Goal: Task Accomplishment & Management: Use online tool/utility

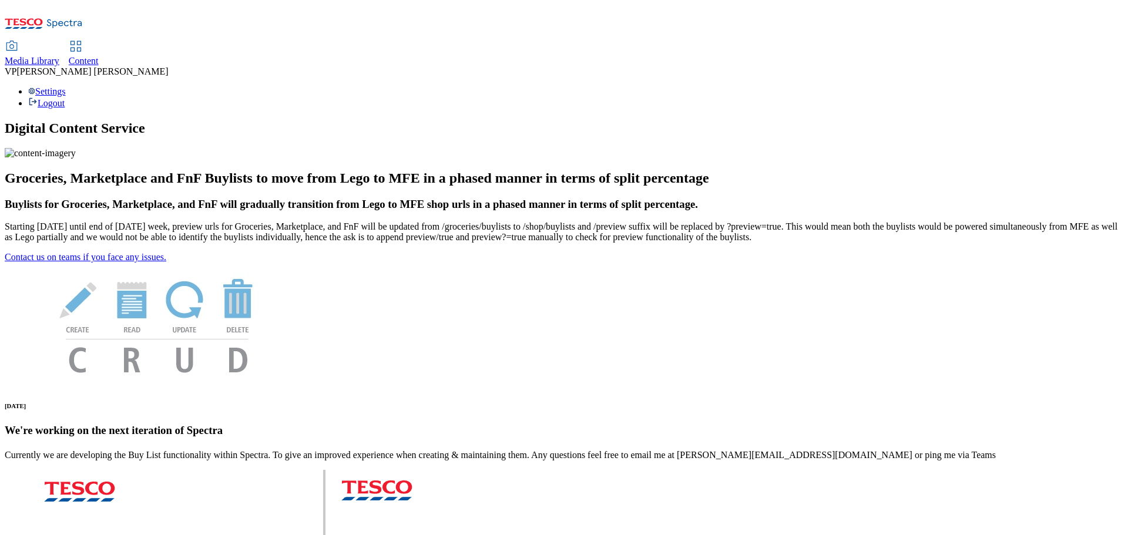
click at [99, 56] on span "Content" at bounding box center [84, 61] width 30 height 10
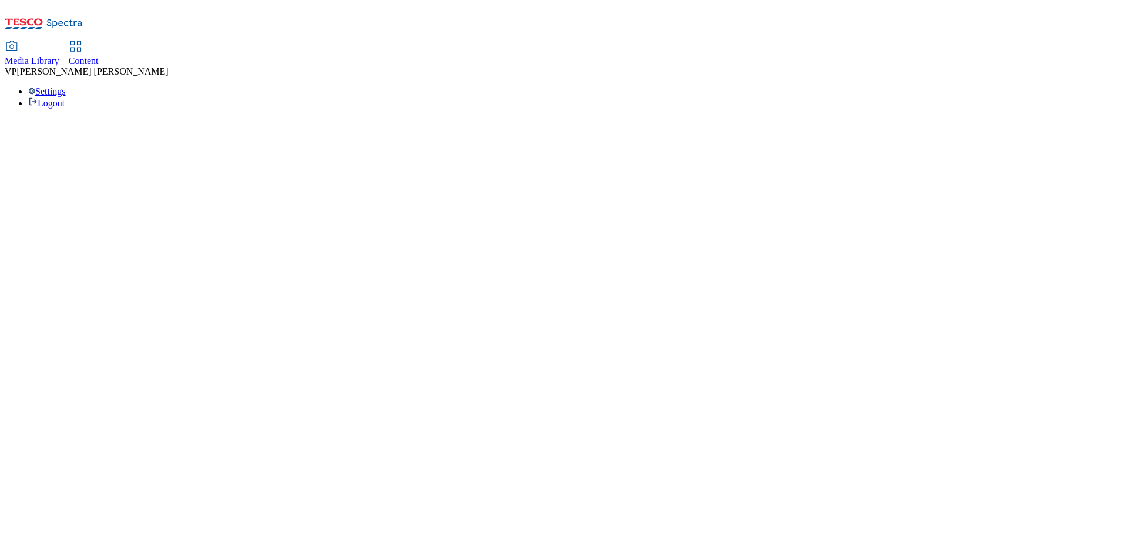
select select "ghs-[GEOGRAPHIC_DATA]"
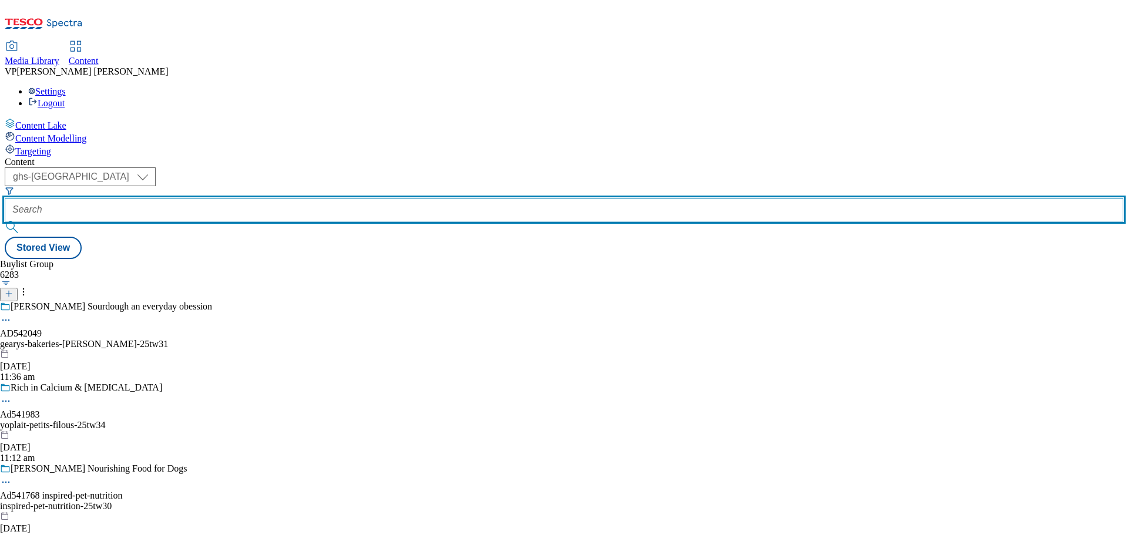
click at [301, 198] on input "text" at bounding box center [564, 209] width 1118 height 23
paste input "542138"
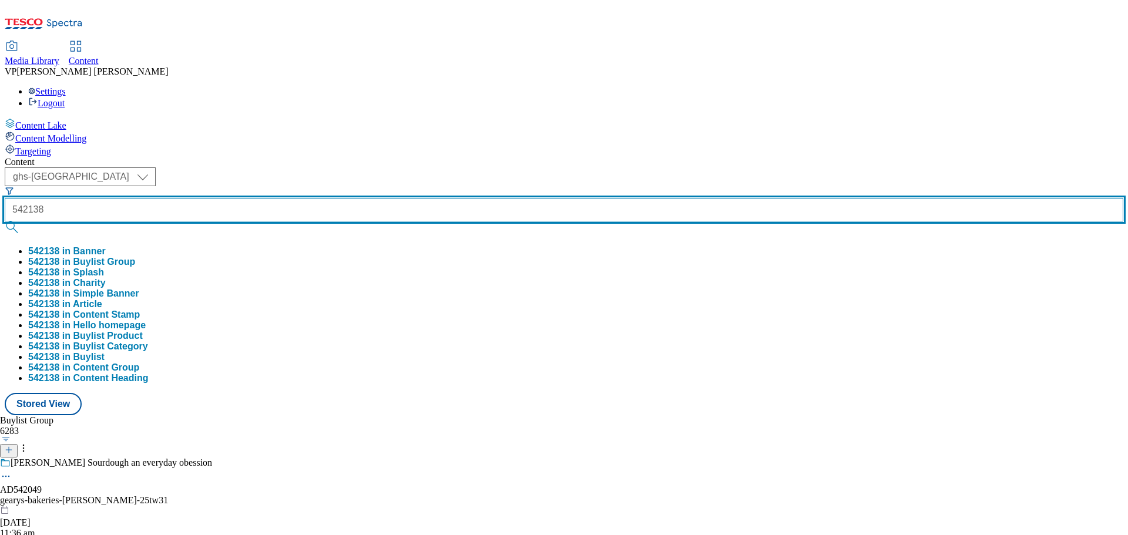
type input "542138"
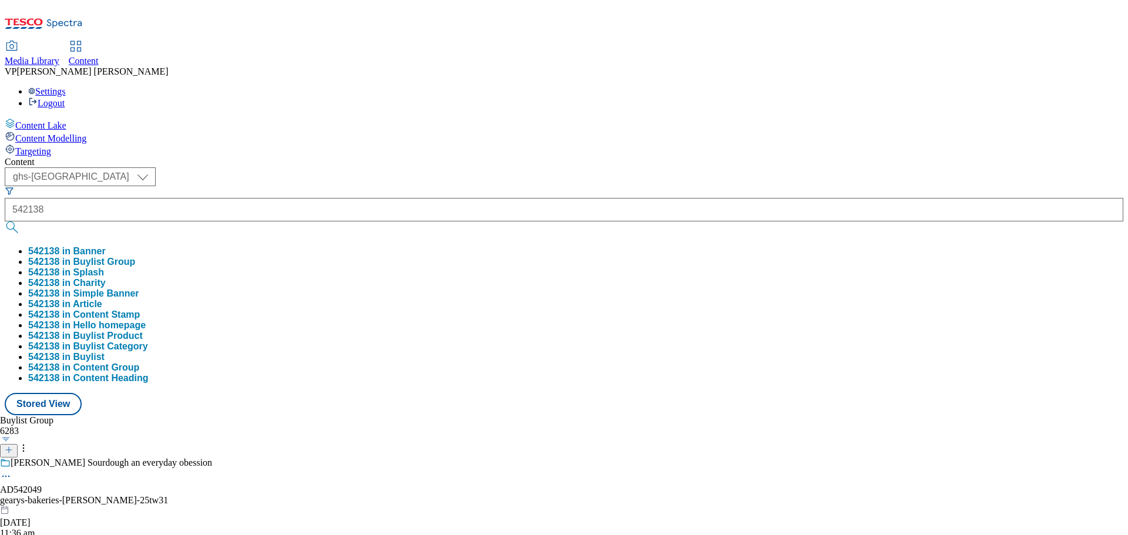
click at [21, 221] on button "submit" at bounding box center [13, 227] width 16 height 12
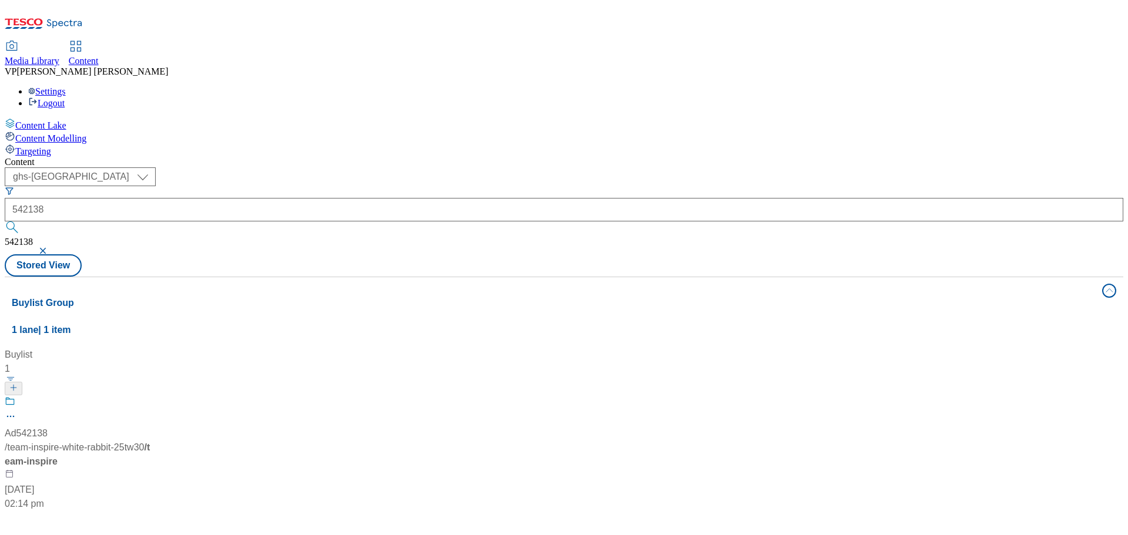
click at [144, 442] on span "/ team-inspire-white-rabbit-25tw30" at bounding box center [74, 447] width 139 height 10
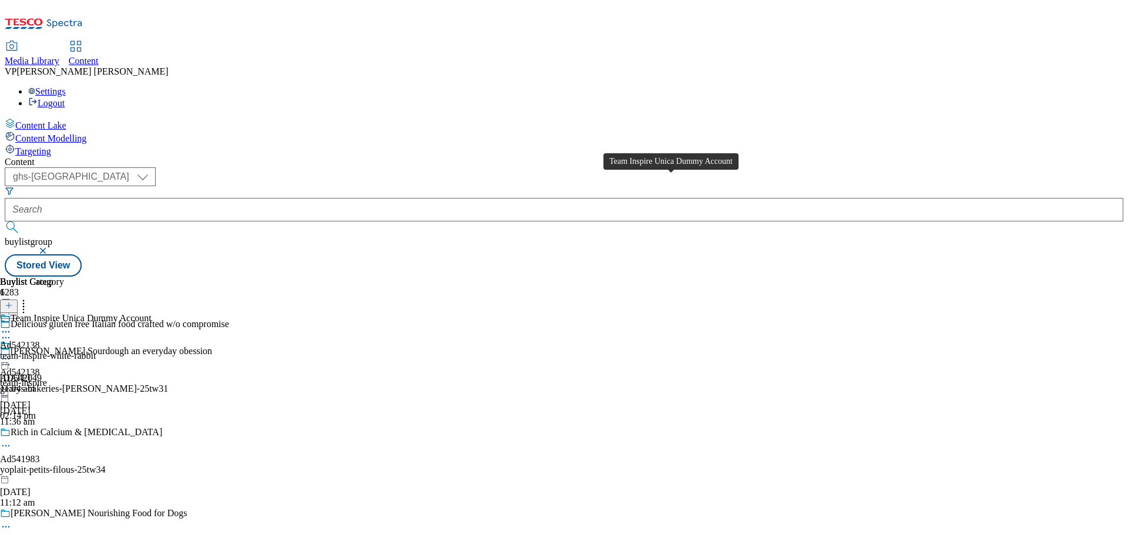
click at [152, 313] on span "Team Inspire Unica Dummy Account" at bounding box center [81, 319] width 141 height 13
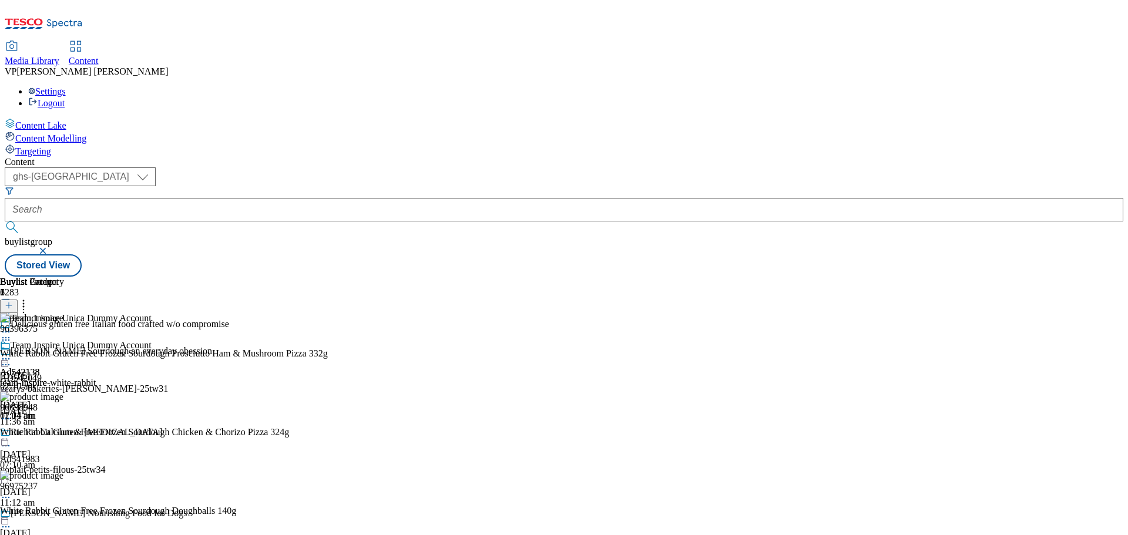
click at [12, 353] on icon at bounding box center [6, 359] width 12 height 12
click at [98, 461] on span "Open Preview Url" at bounding box center [66, 465] width 61 height 9
click at [12, 353] on icon at bounding box center [6, 359] width 12 height 12
click at [74, 488] on span "Un-publish" at bounding box center [55, 492] width 38 height 9
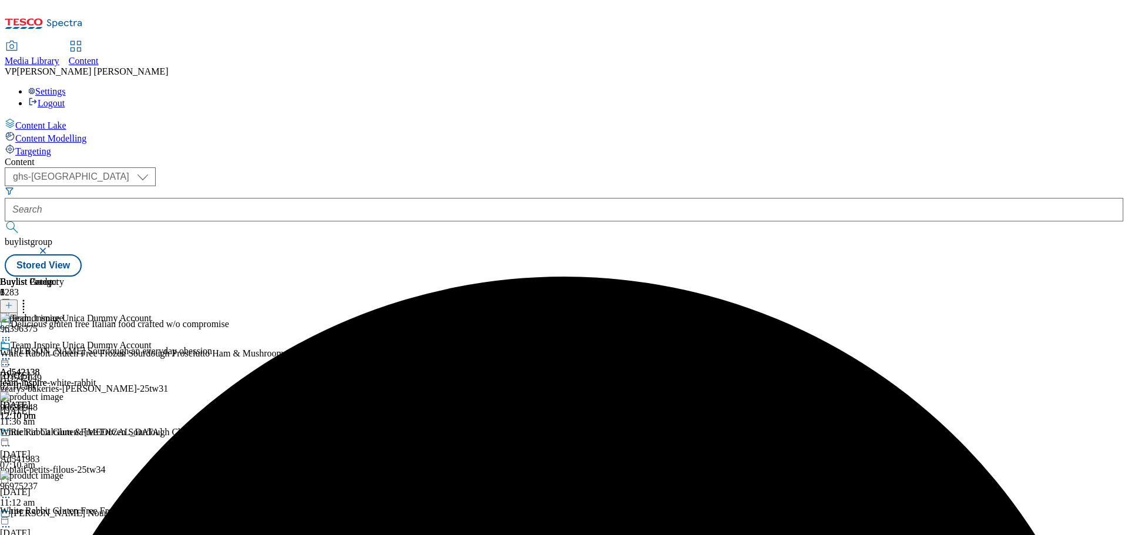
click at [12, 353] on icon at bounding box center [6, 359] width 12 height 12
click at [76, 447] on span "Un-preview" at bounding box center [55, 451] width 39 height 9
click at [29, 298] on icon at bounding box center [24, 304] width 12 height 12
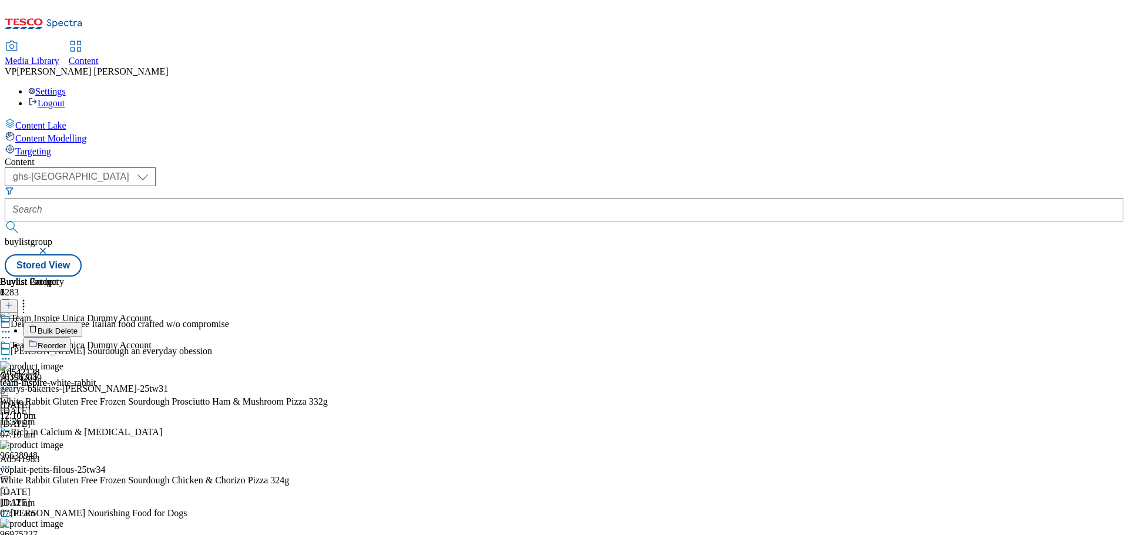
click at [78, 327] on span "Bulk Delete" at bounding box center [58, 331] width 40 height 9
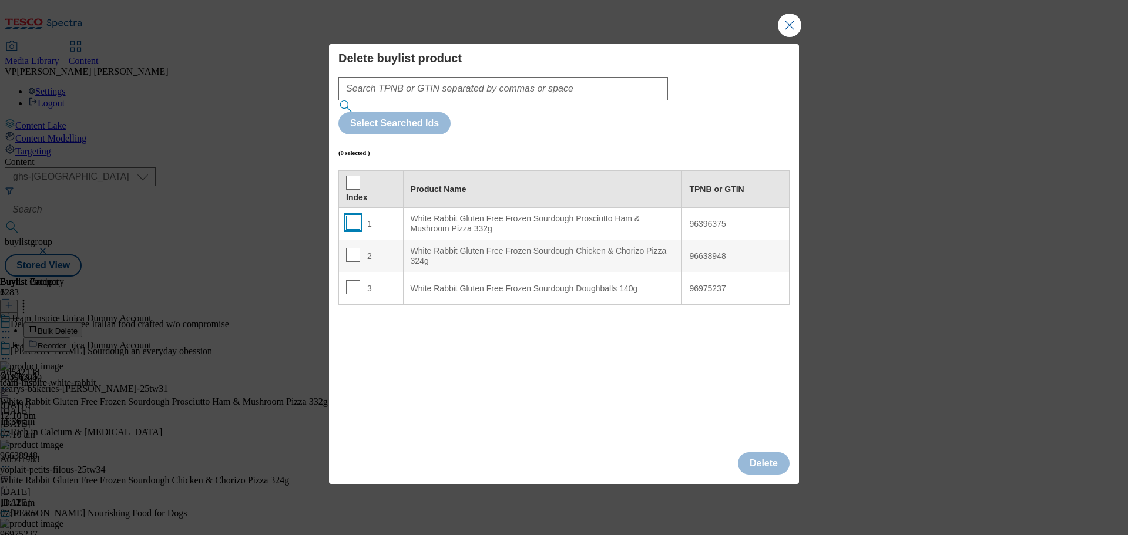
click at [356, 208] on td "1" at bounding box center [371, 224] width 65 height 32
click at [351, 216] on input "Modal" at bounding box center [353, 223] width 14 height 14
checkbox input "true"
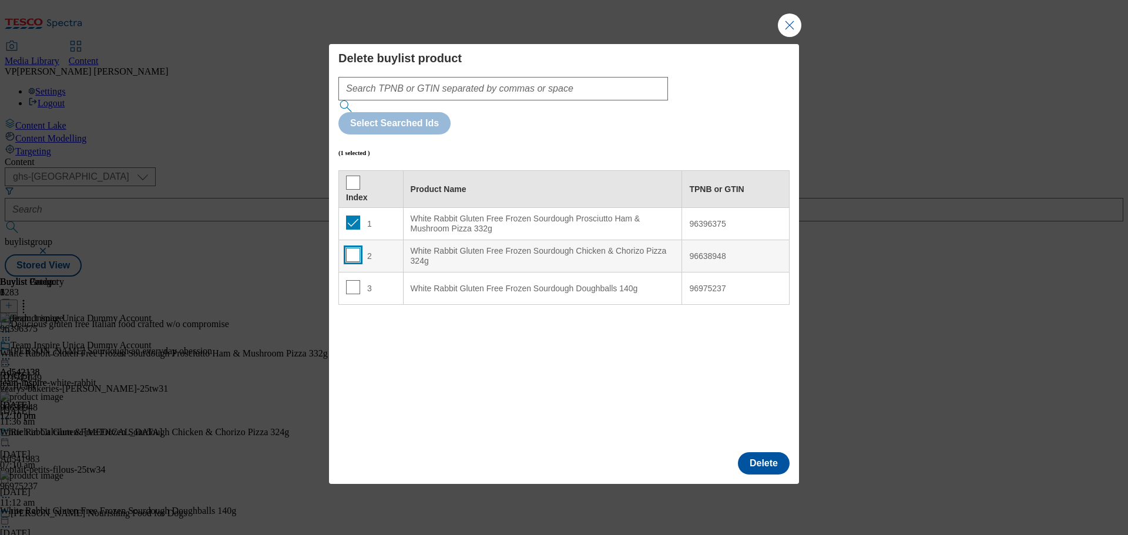
click at [347, 248] on input "Modal" at bounding box center [353, 255] width 14 height 14
checkbox input "true"
click at [350, 280] on input "Modal" at bounding box center [353, 287] width 14 height 14
checkbox input "true"
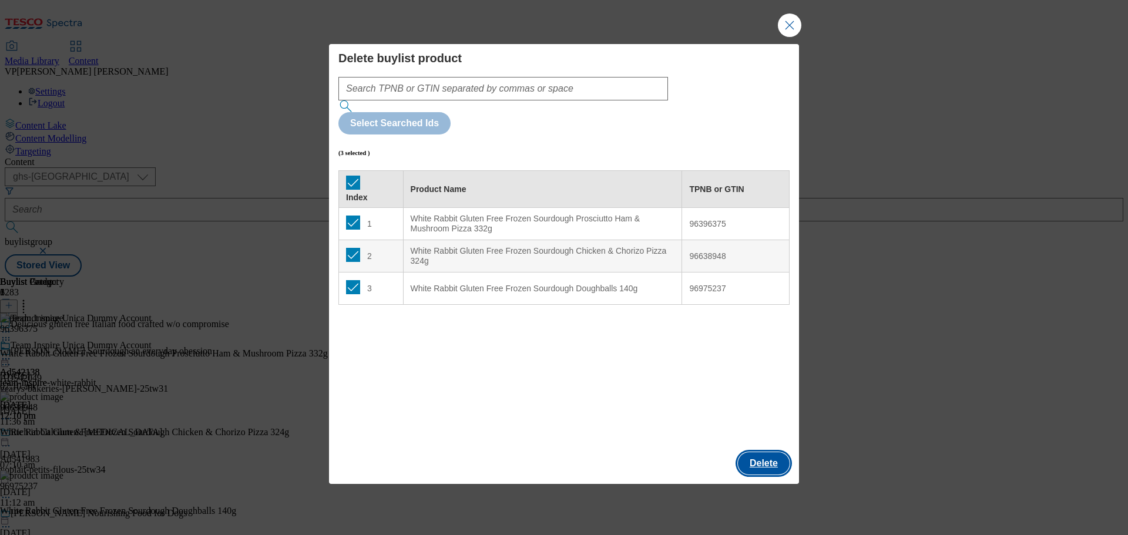
click at [761, 452] on button "Delete" at bounding box center [764, 463] width 52 height 22
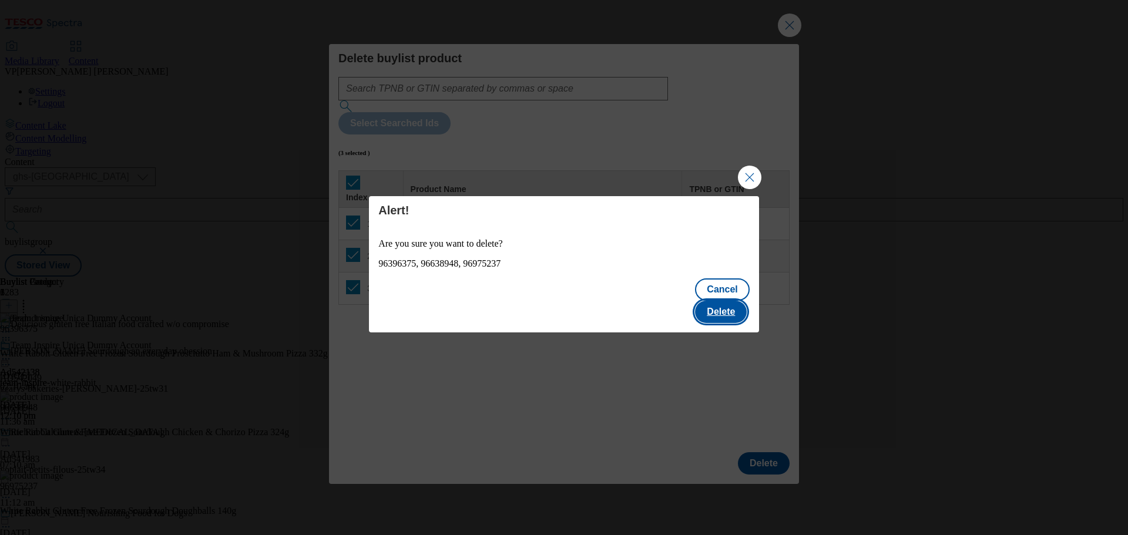
click at [721, 301] on button "Delete" at bounding box center [721, 312] width 52 height 22
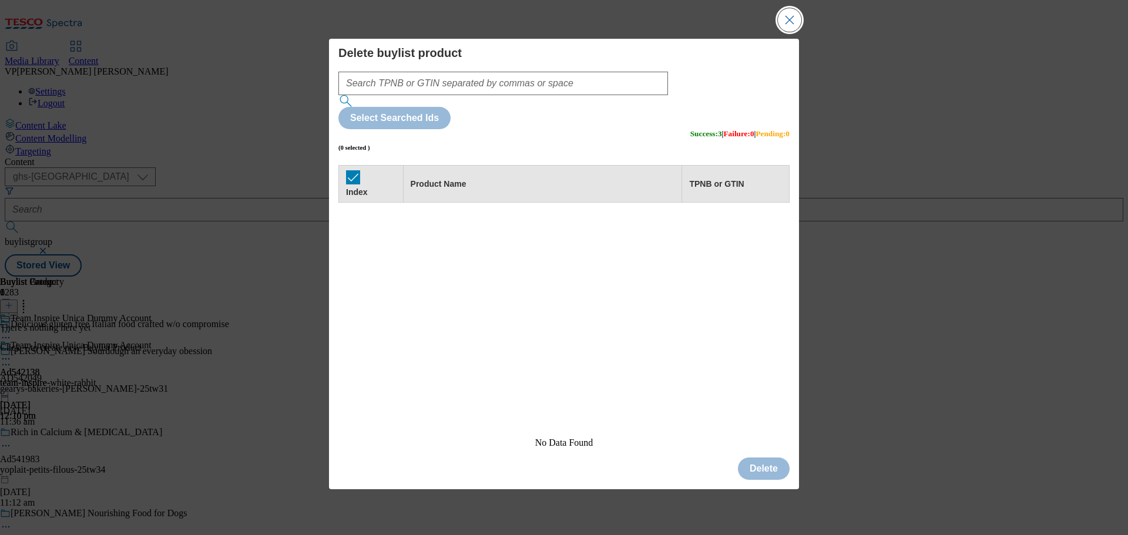
click at [788, 32] on button "Close Modal" at bounding box center [789, 19] width 23 height 23
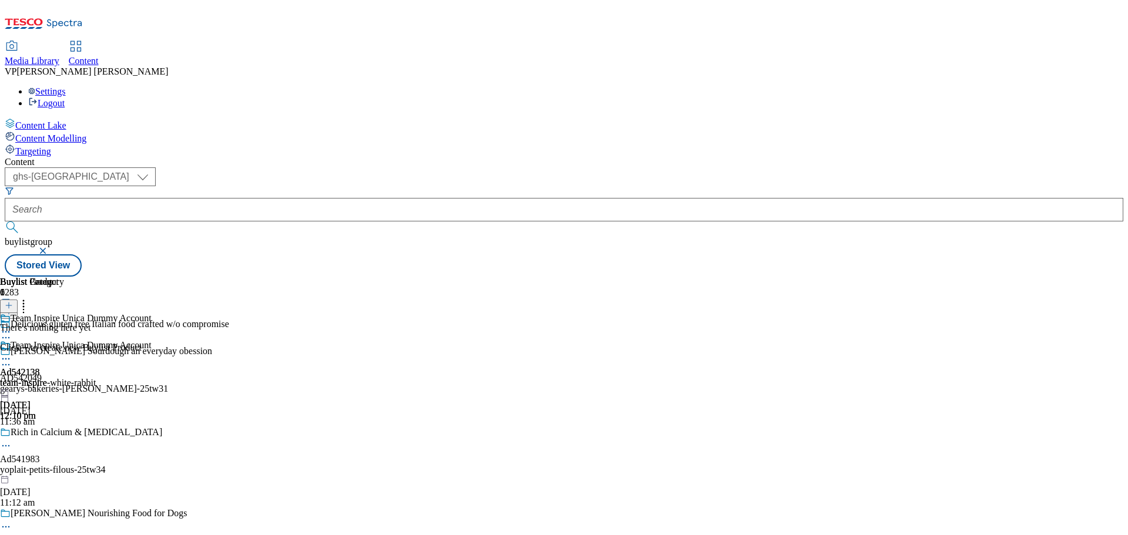
click at [9, 303] on line at bounding box center [9, 306] width 0 height 6
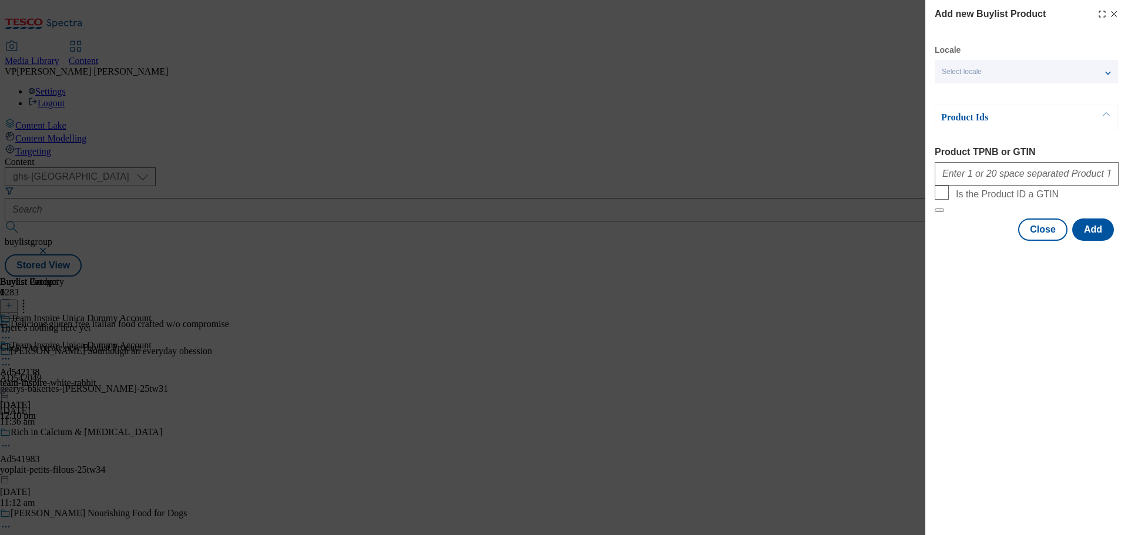
click at [981, 147] on label "Product TPNB or GTIN" at bounding box center [1027, 152] width 184 height 11
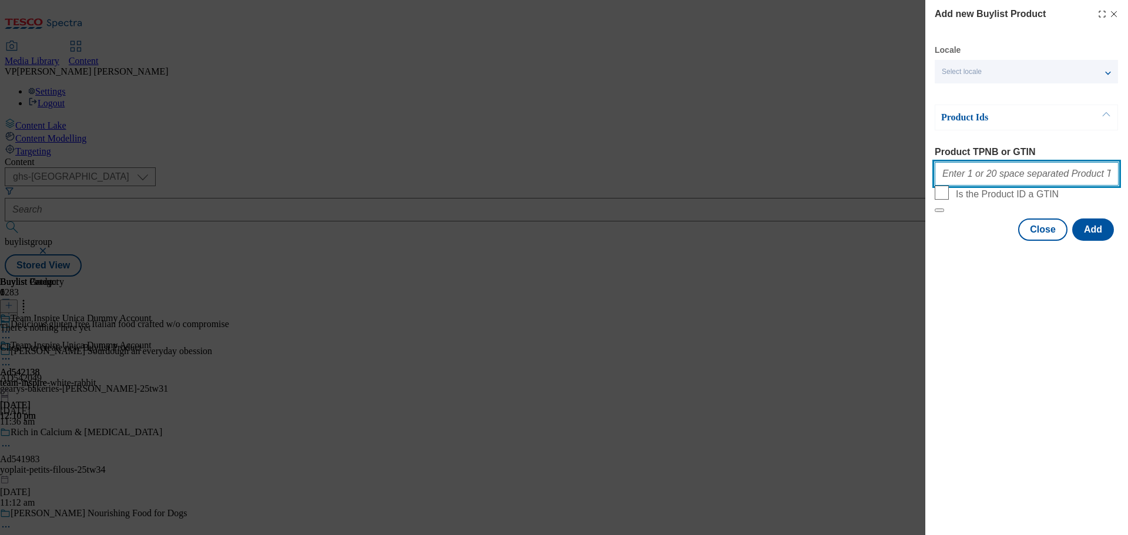
click at [981, 162] on input "Product TPNB or GTIN" at bounding box center [1027, 173] width 184 height 23
paste input "96396375 96638948 96975237"
type input "96396375 96638948 96975237"
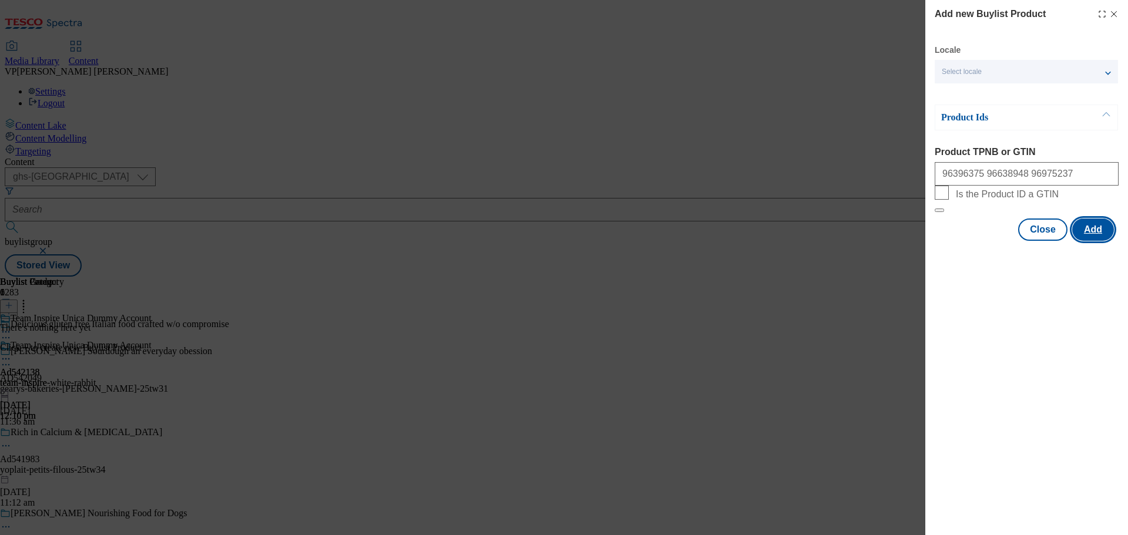
click at [1102, 241] on button "Add" at bounding box center [1093, 230] width 42 height 22
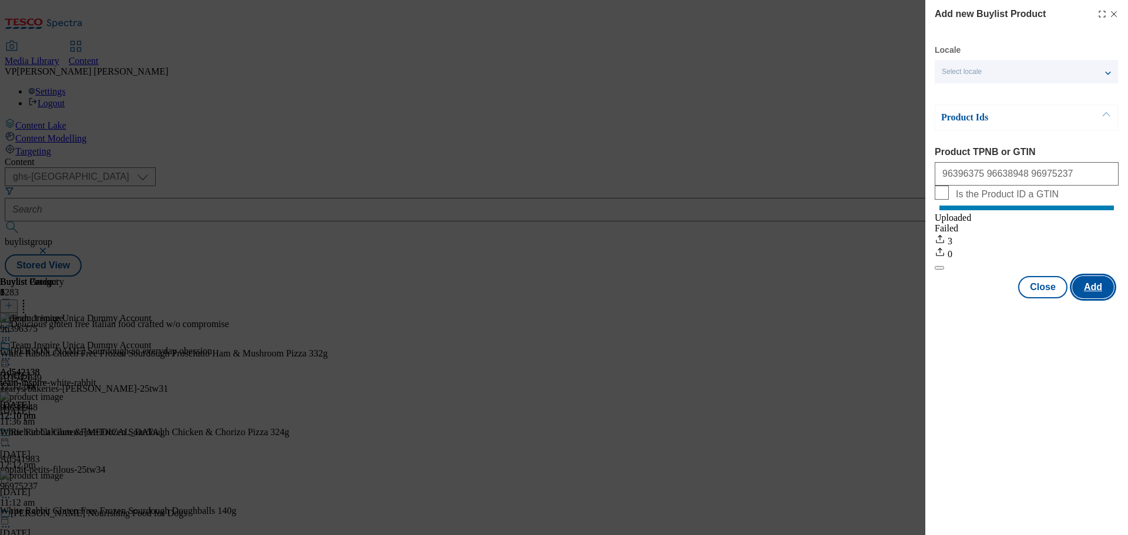
click at [1097, 298] on button "Add" at bounding box center [1093, 287] width 42 height 22
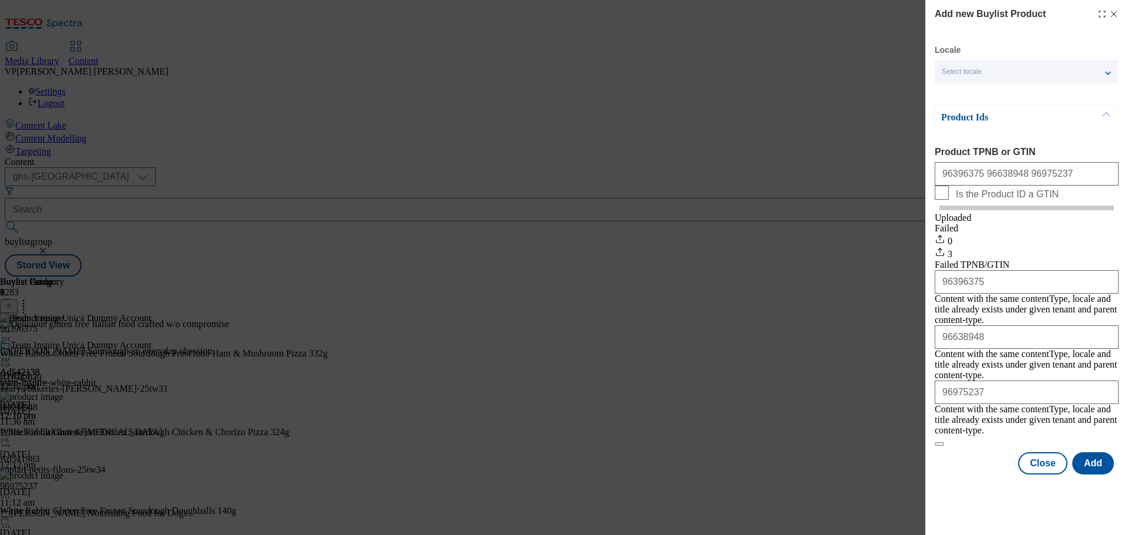
click at [1113, 13] on icon "Modal" at bounding box center [1113, 13] width 9 height 9
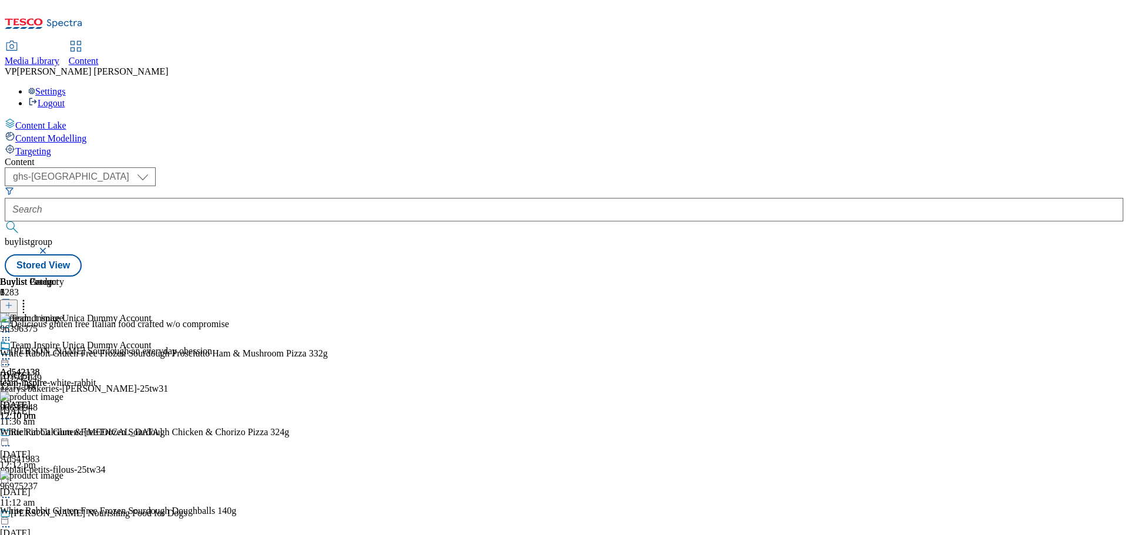
click at [12, 353] on icon at bounding box center [6, 359] width 12 height 12
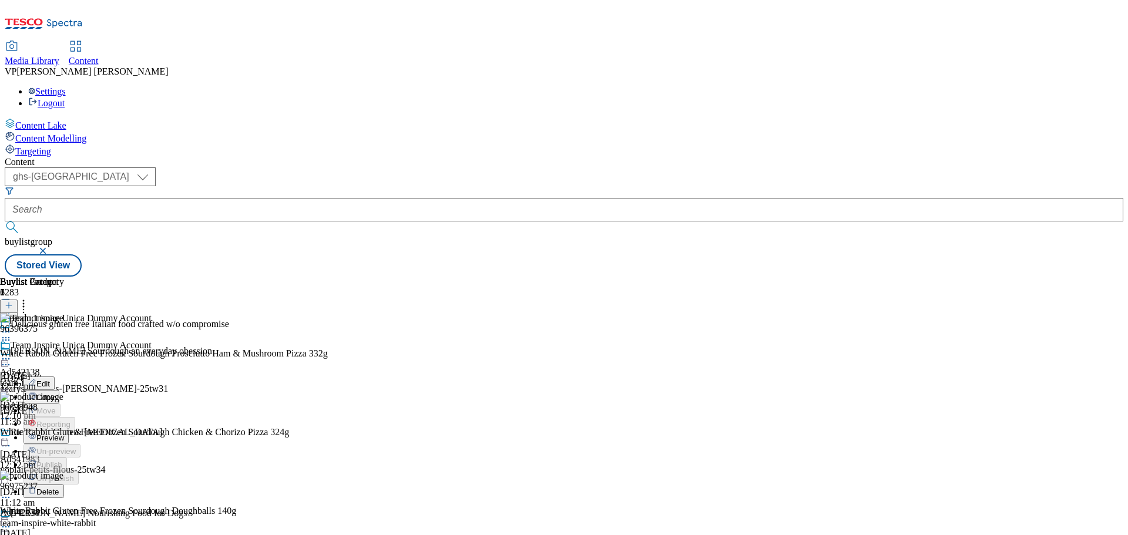
click at [64, 434] on span "Preview" at bounding box center [50, 438] width 28 height 9
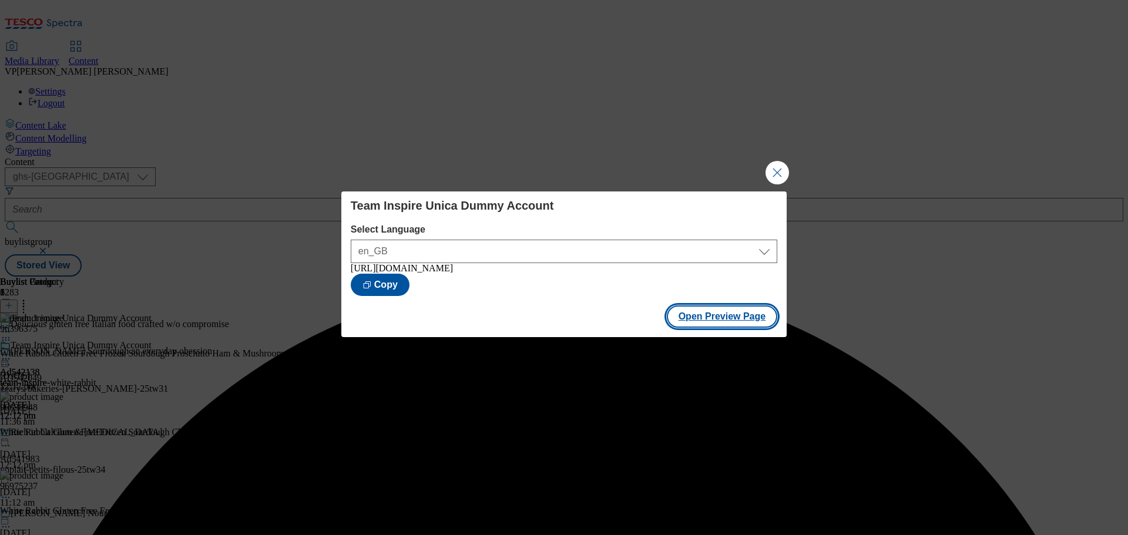
click at [739, 322] on button "Open Preview Page" at bounding box center [722, 316] width 111 height 22
click at [776, 166] on button "Close Modal" at bounding box center [776, 172] width 23 height 23
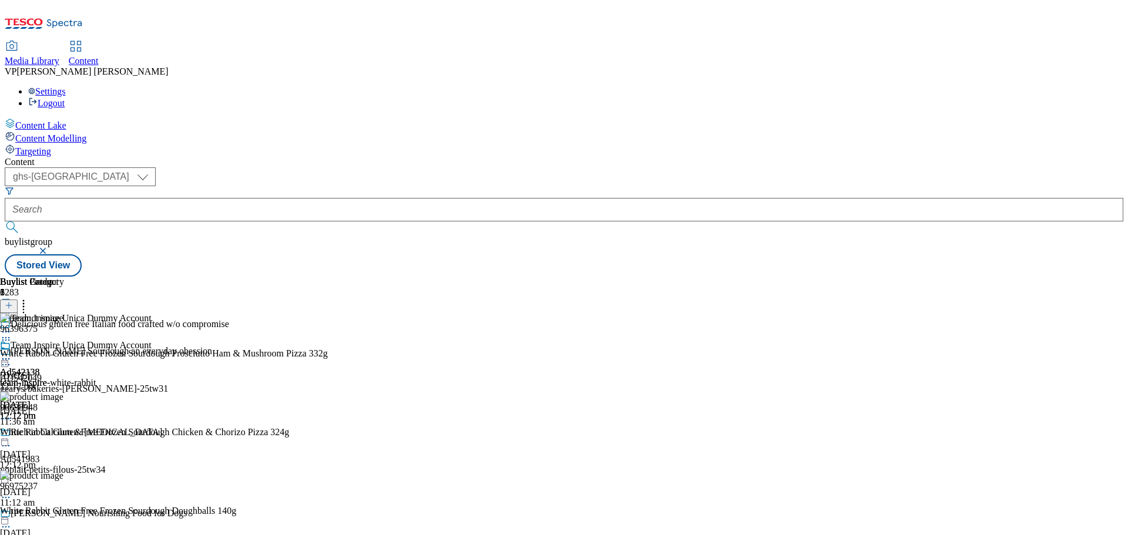
click at [12, 353] on icon at bounding box center [6, 359] width 12 height 12
click at [62, 474] on span "Publish" at bounding box center [49, 478] width 26 height 9
